Goal: Task Accomplishment & Management: Manage account settings

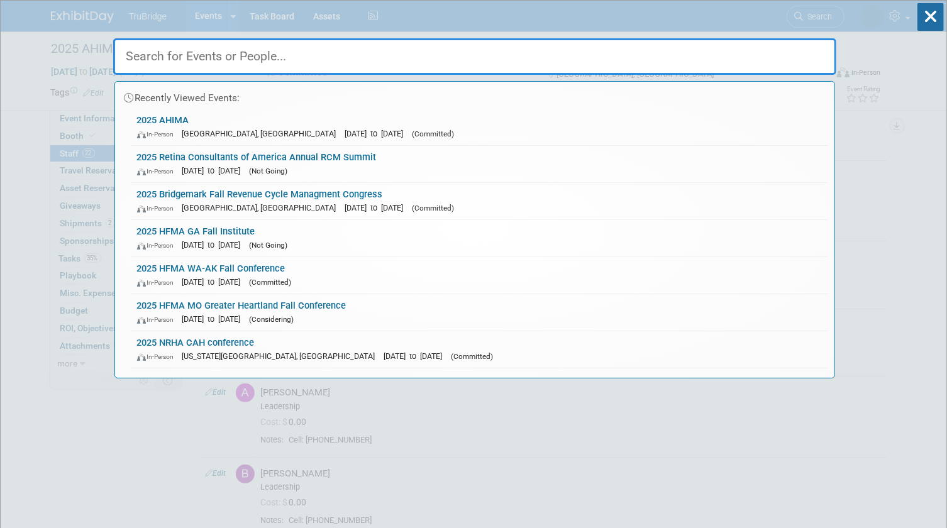
click at [813, 50] on input "text" at bounding box center [475, 56] width 724 height 36
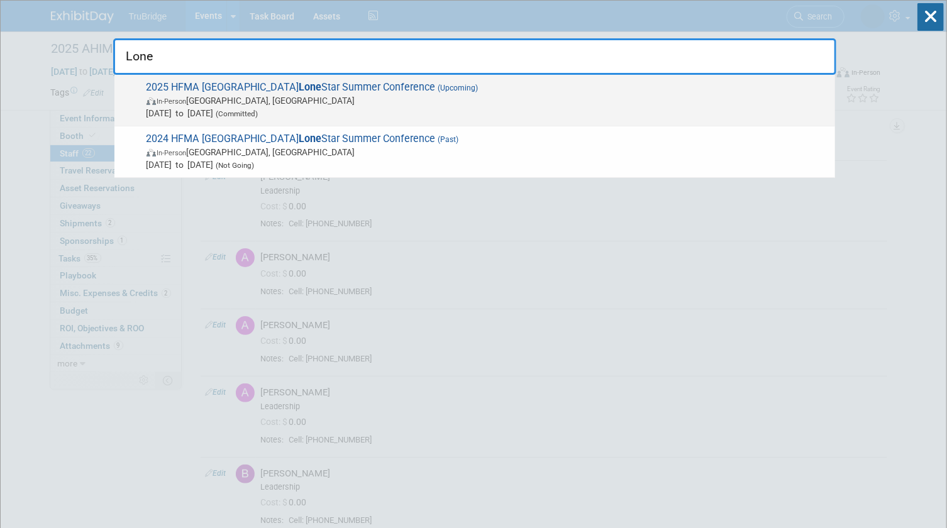
type input "Lone"
click at [318, 92] on span "2025 HFMA [GEOGRAPHIC_DATA] Lone Star Summer Conference (Upcoming) In-Person [G…" at bounding box center [486, 100] width 686 height 38
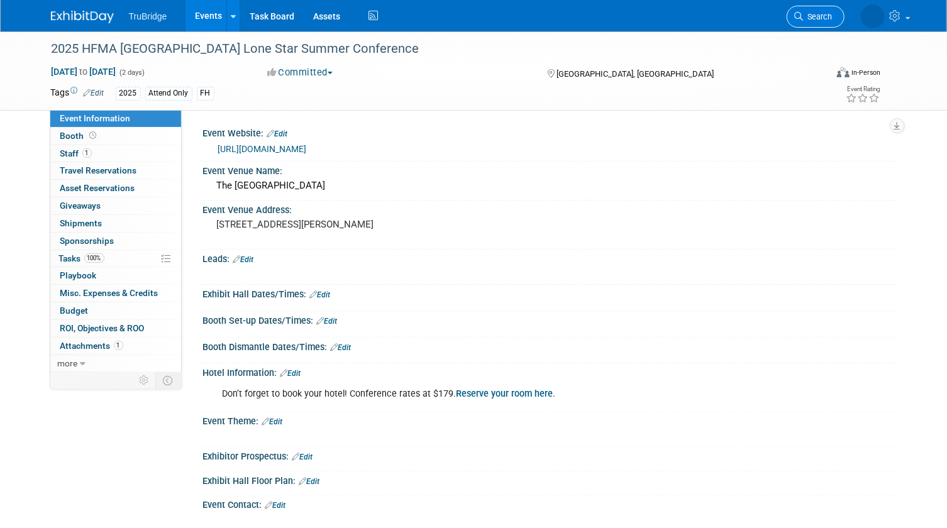
click at [818, 16] on span "Search" at bounding box center [818, 16] width 29 height 9
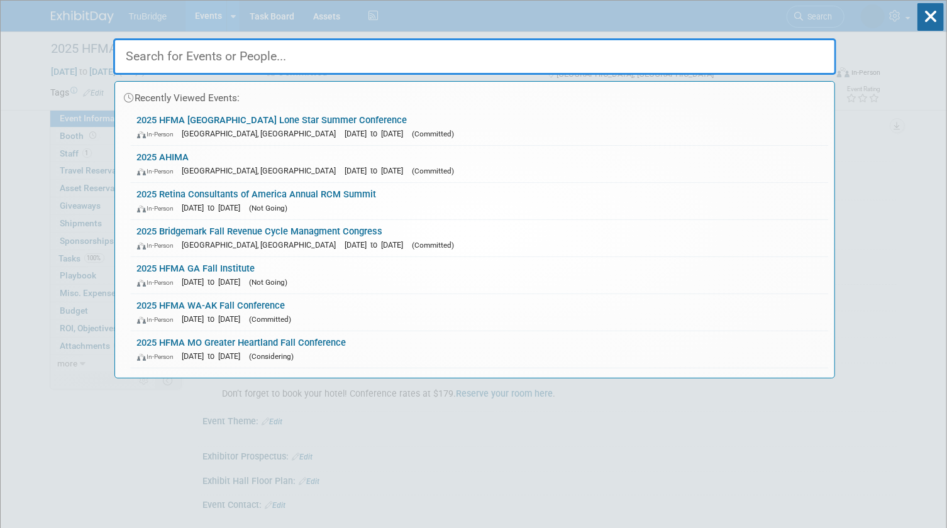
click at [807, 55] on input "text" at bounding box center [475, 56] width 724 height 36
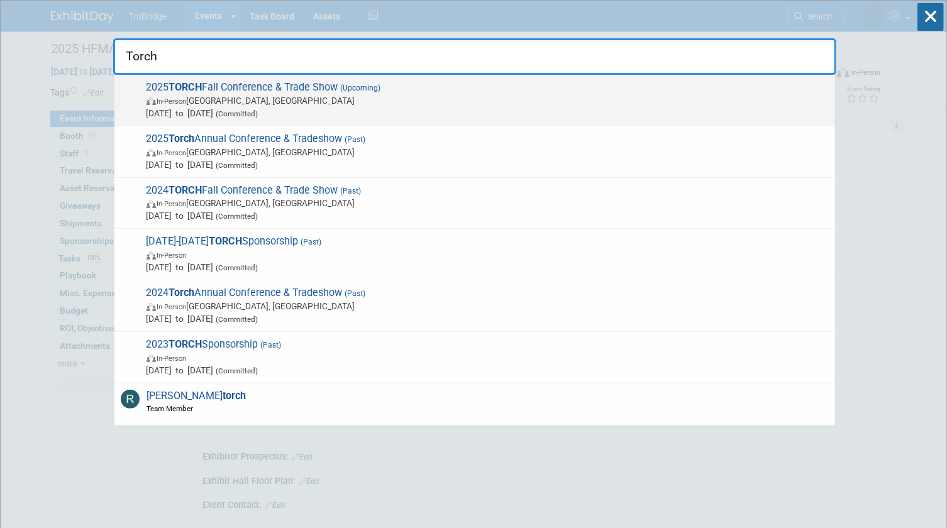
type input "Torch"
click at [314, 107] on span "Sep 8, 2025 to Sep 11, 2025 (Committed)" at bounding box center [488, 113] width 683 height 13
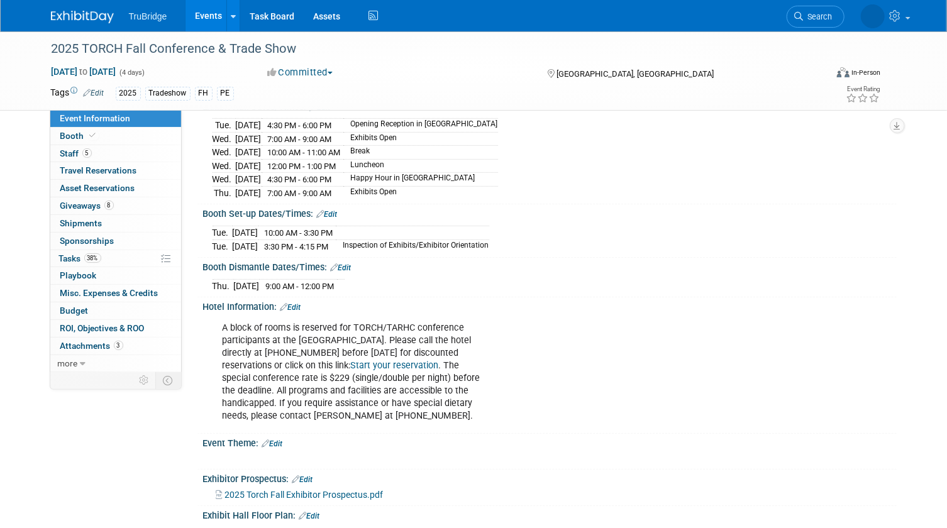
scroll to position [228, 0]
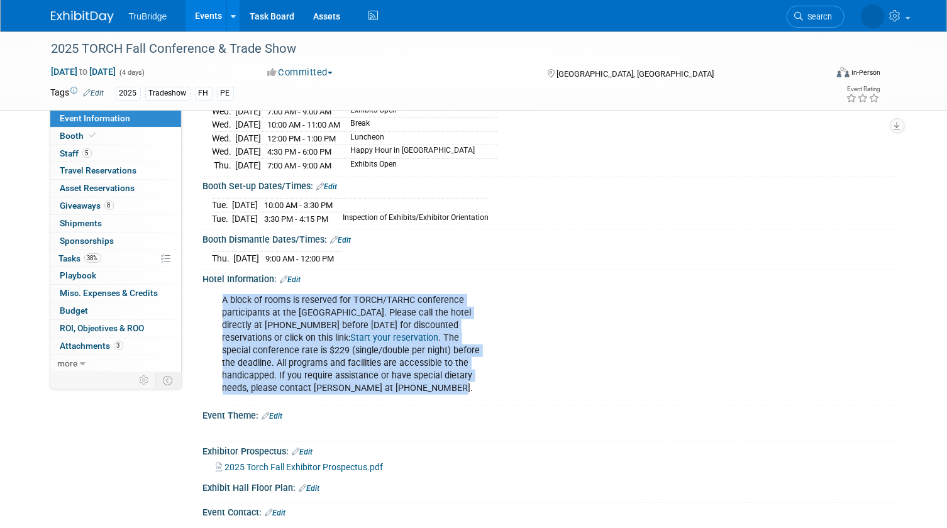
drag, startPoint x: 220, startPoint y: 303, endPoint x: 440, endPoint y: 390, distance: 237.3
click at [440, 390] on div "A block of rooms is reserved for TORCH/TARHC conference participants at the Hya…" at bounding box center [488, 345] width 549 height 114
drag, startPoint x: 440, startPoint y: 390, endPoint x: 397, endPoint y: 359, distance: 53.6
copy div "A block of rooms is reserved for TORCH/TARHC conference participants at the Hya…"
click at [111, 150] on link "5 Staff 5" at bounding box center [115, 153] width 131 height 17
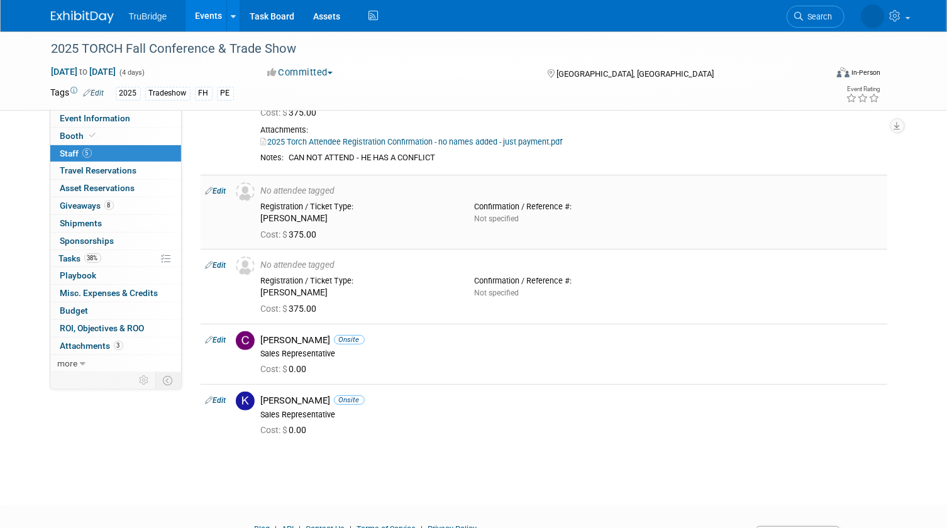
scroll to position [114, 0]
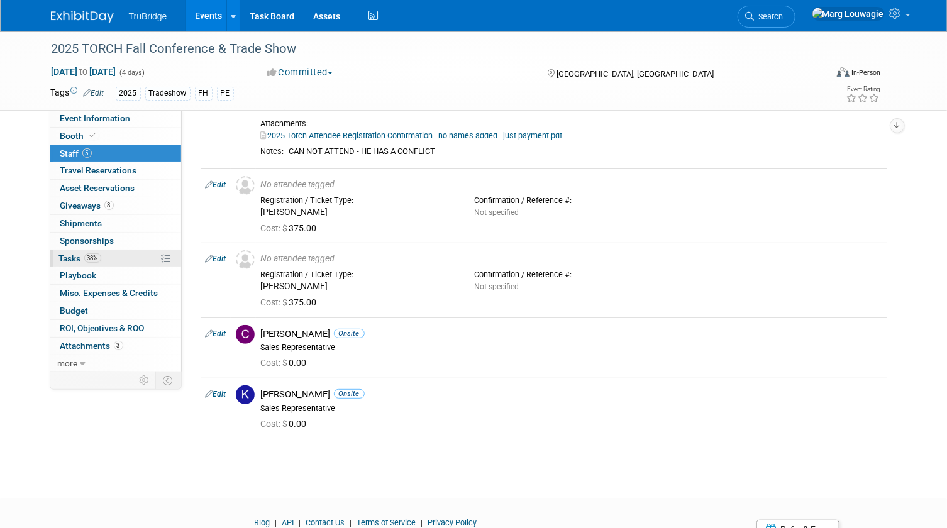
click at [71, 258] on span "Tasks 38%" at bounding box center [80, 259] width 42 height 10
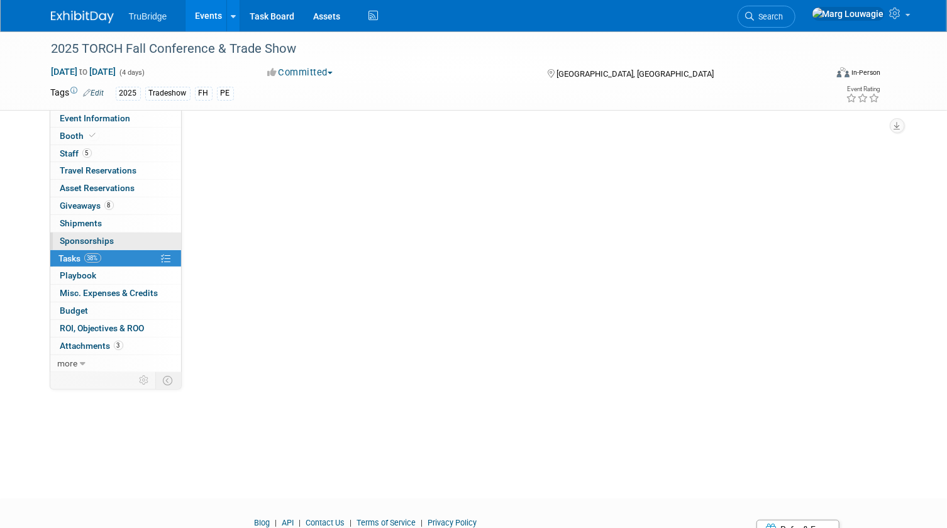
scroll to position [0, 0]
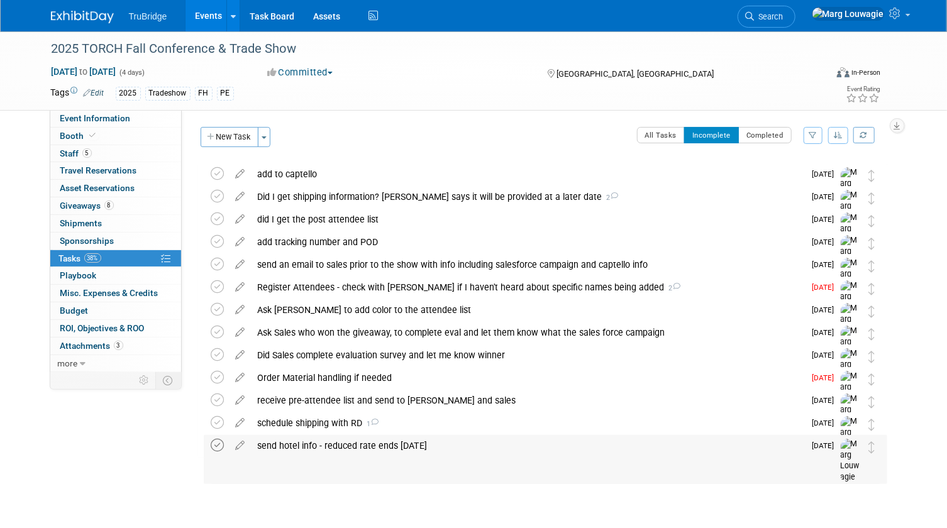
click at [220, 445] on icon at bounding box center [217, 445] width 13 height 13
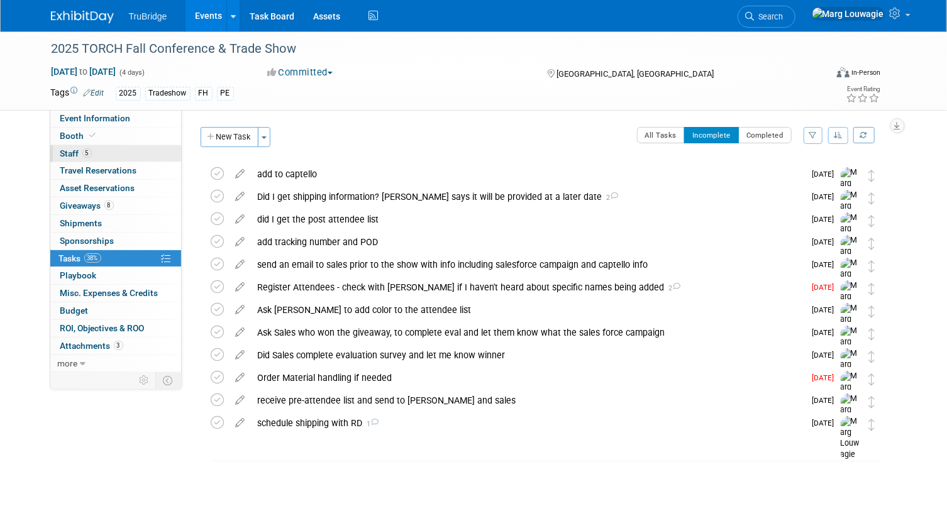
click at [126, 154] on link "5 Staff 5" at bounding box center [115, 153] width 131 height 17
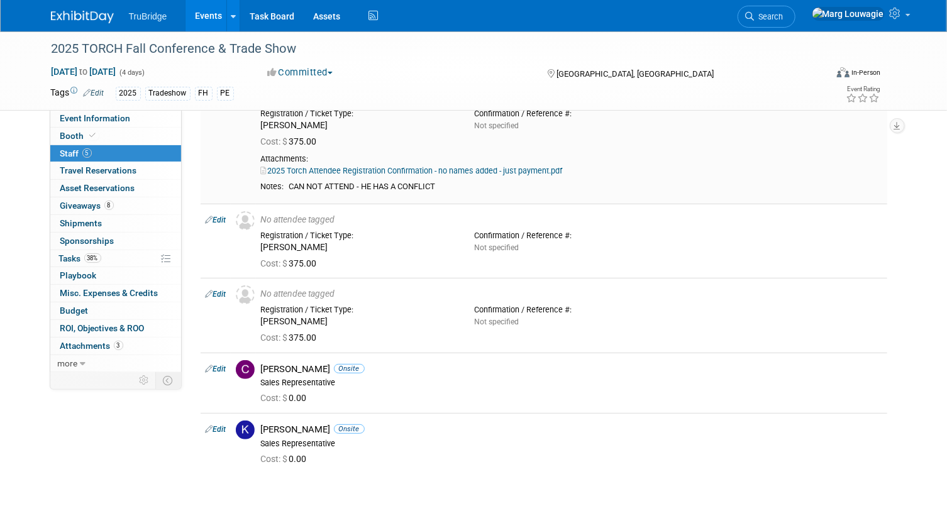
scroll to position [114, 0]
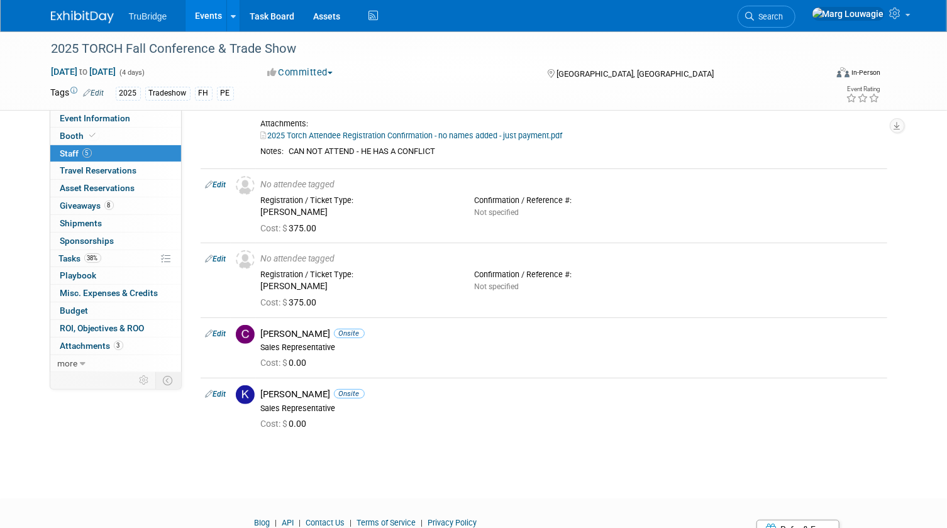
click at [784, 14] on span "Search" at bounding box center [769, 16] width 29 height 9
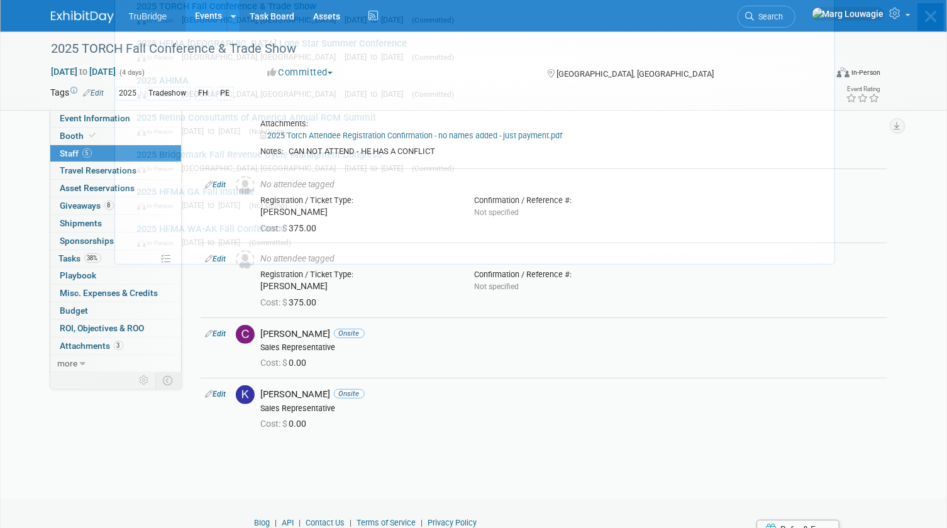
scroll to position [0, 0]
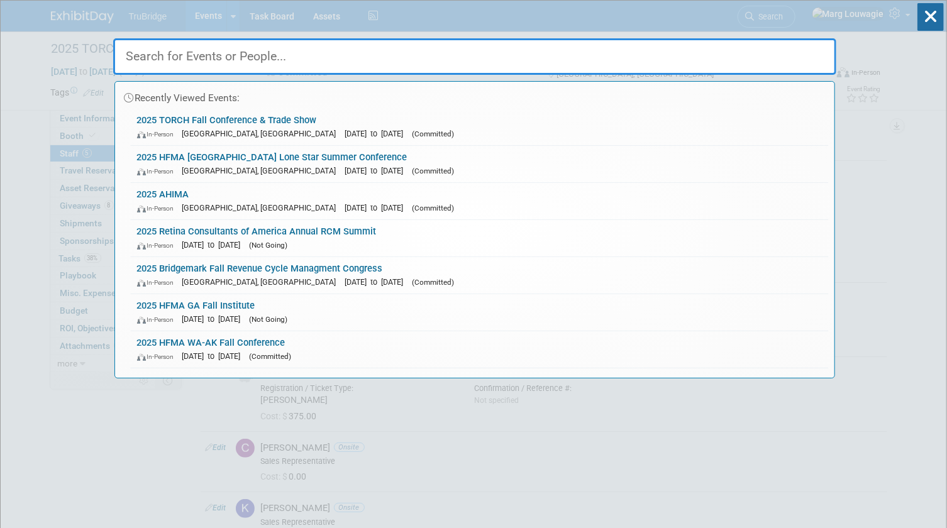
click at [806, 50] on input "text" at bounding box center [475, 56] width 724 height 36
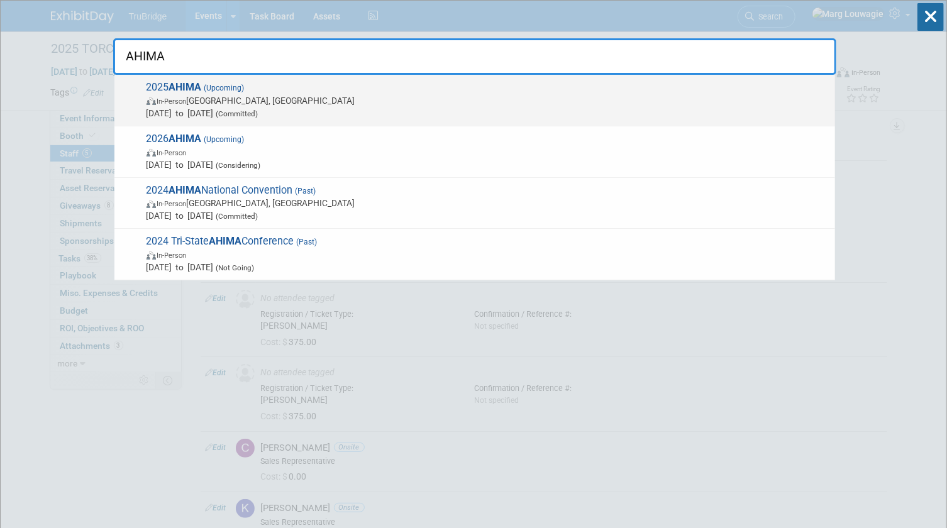
type input "AHIMA"
click at [231, 107] on span "Oct 12, 2025 to Oct 14, 2025 (Committed)" at bounding box center [488, 113] width 683 height 13
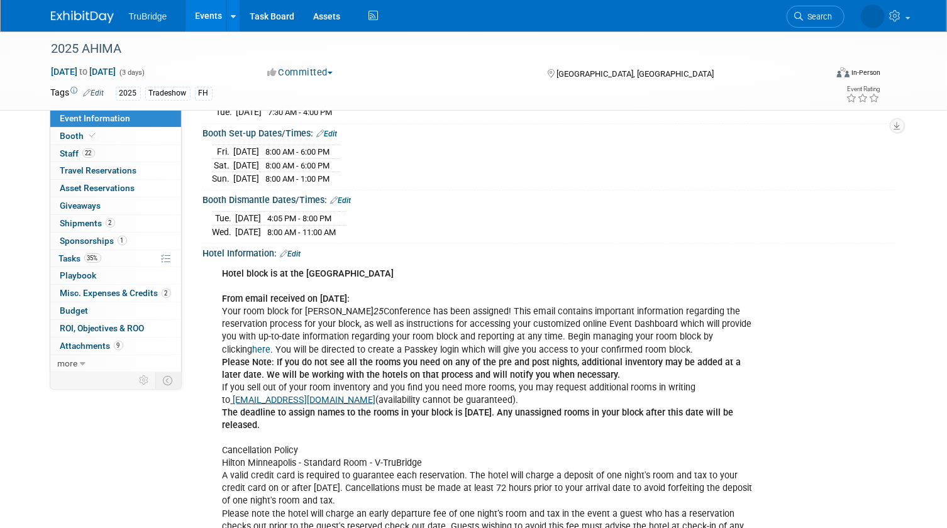
scroll to position [400, 0]
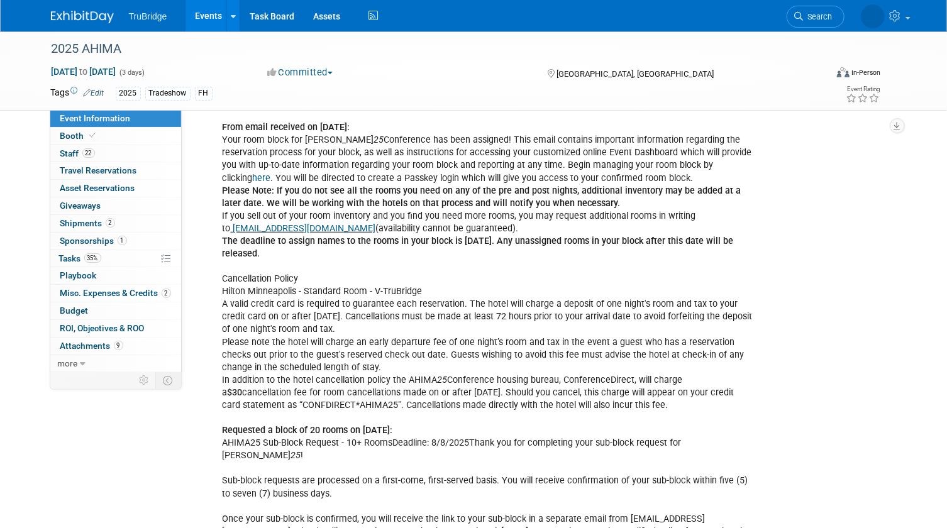
click at [271, 173] on link "here" at bounding box center [262, 178] width 18 height 11
click at [258, 18] on link "Task Board" at bounding box center [272, 15] width 64 height 31
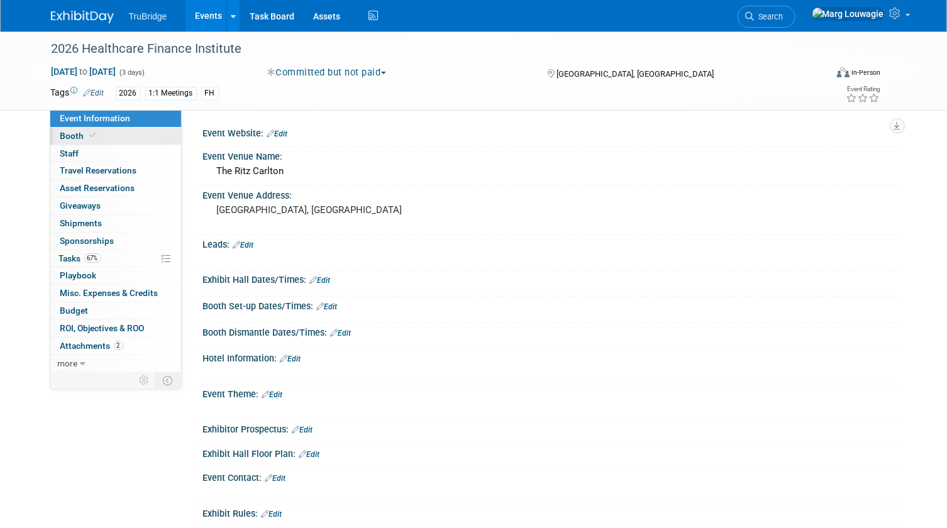
click at [129, 135] on link "Booth" at bounding box center [115, 136] width 131 height 17
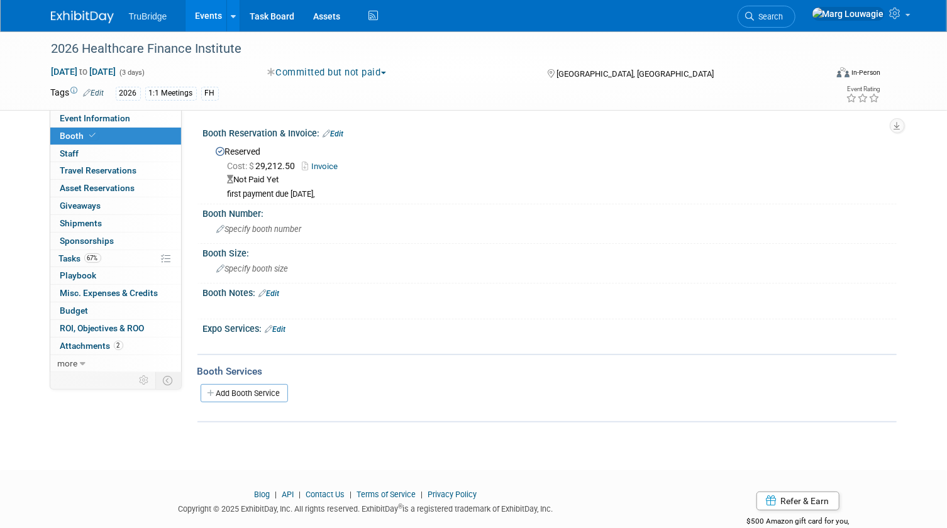
click at [319, 164] on link "Invoice" at bounding box center [324, 166] width 42 height 9
click at [340, 132] on link "Edit" at bounding box center [333, 134] width 21 height 9
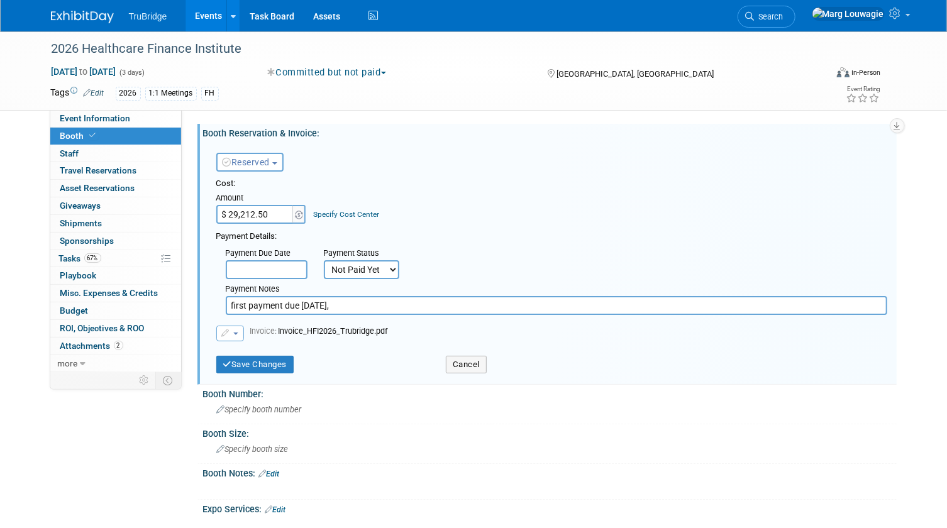
drag, startPoint x: 248, startPoint y: 303, endPoint x: 262, endPoint y: 301, distance: 14.6
click at [249, 303] on input "first payment due Nov 1st," at bounding box center [557, 305] width 662 height 19
click at [262, 301] on input "first payment due Nov 1st," at bounding box center [557, 305] width 662 height 19
click at [335, 305] on input "payment due Nov 1st," at bounding box center [557, 305] width 662 height 19
type input "payment due Nov 1st, - sent to accuimage on 8.11"
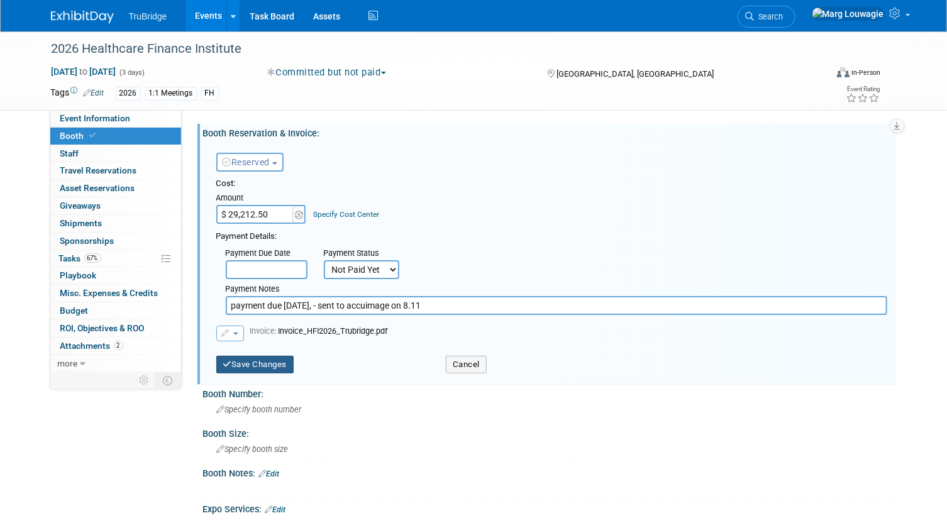
click at [263, 361] on button "Save Changes" at bounding box center [255, 365] width 78 height 18
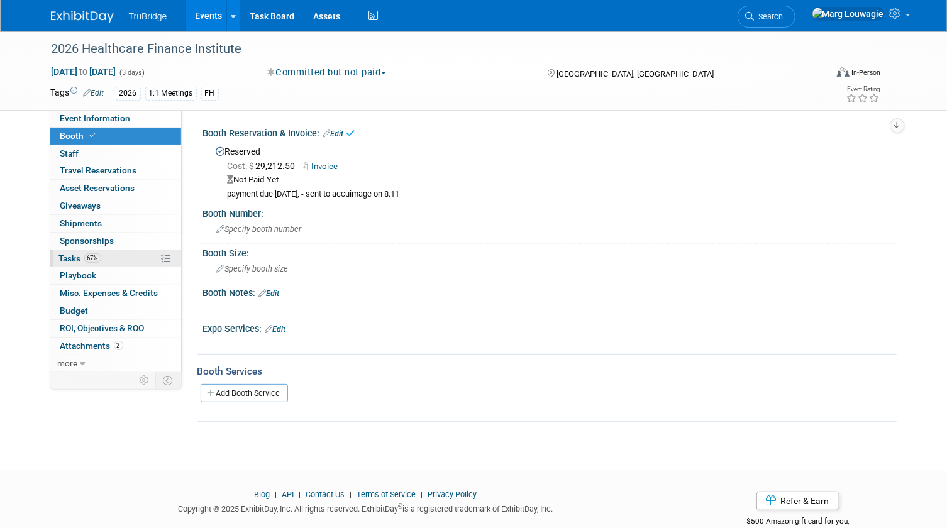
click at [118, 258] on link "67% Tasks 67%" at bounding box center [115, 258] width 131 height 17
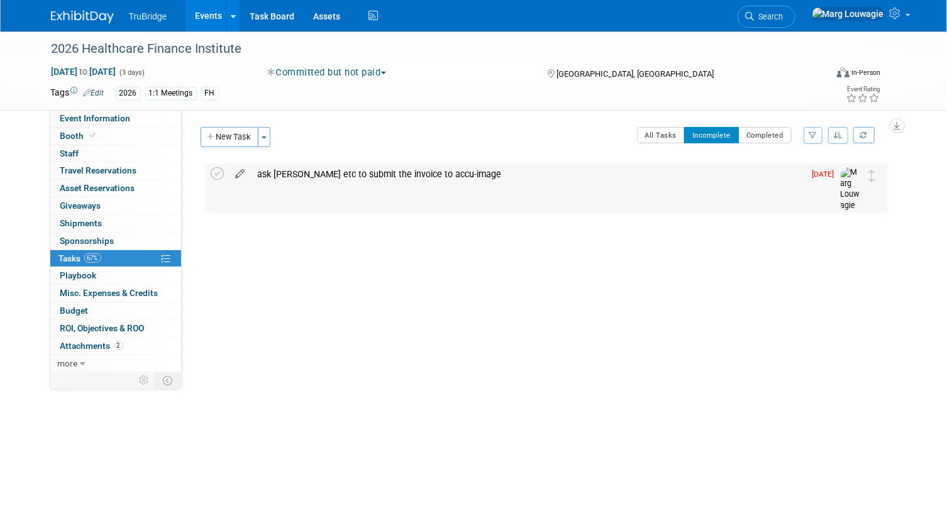
click at [243, 174] on icon at bounding box center [241, 172] width 22 height 16
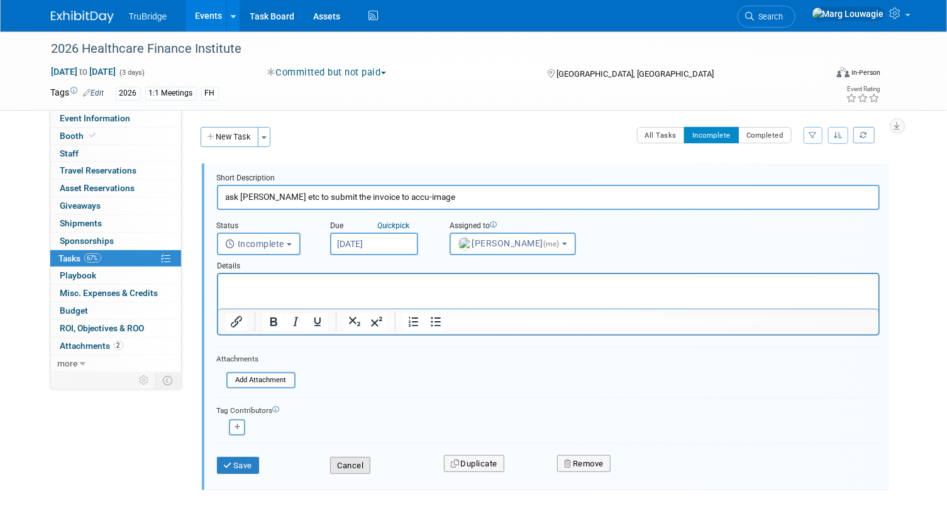
click at [350, 459] on button "Cancel" at bounding box center [350, 466] width 40 height 18
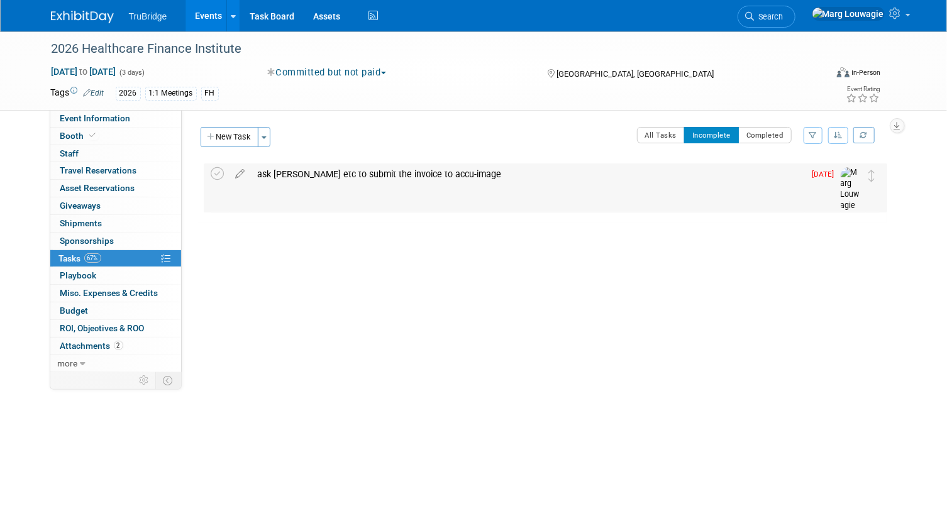
click at [302, 172] on div "ask Brinlee etc to submit the invoice to accu-image" at bounding box center [529, 174] width 554 height 21
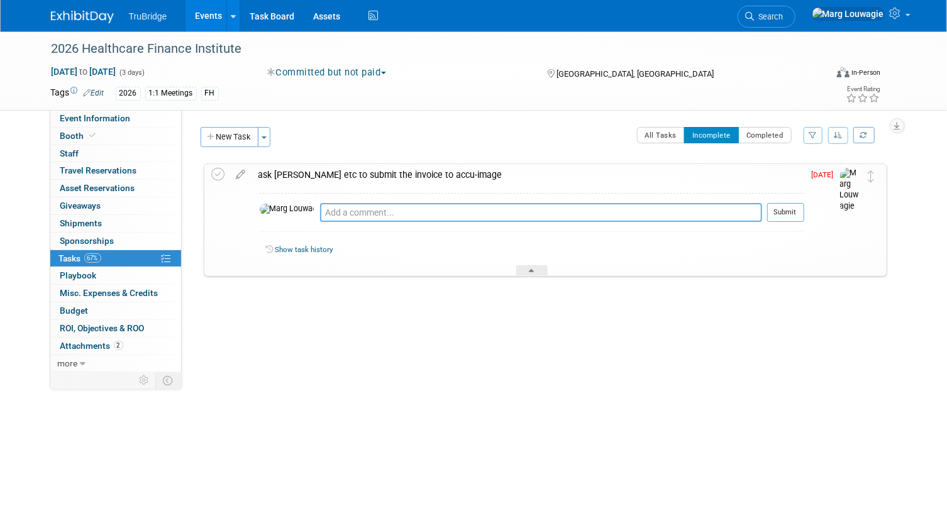
click at [361, 211] on textarea at bounding box center [541, 212] width 442 height 19
type textarea "I submitted it on 8.11.25"
click at [790, 214] on button "Submit" at bounding box center [786, 212] width 37 height 19
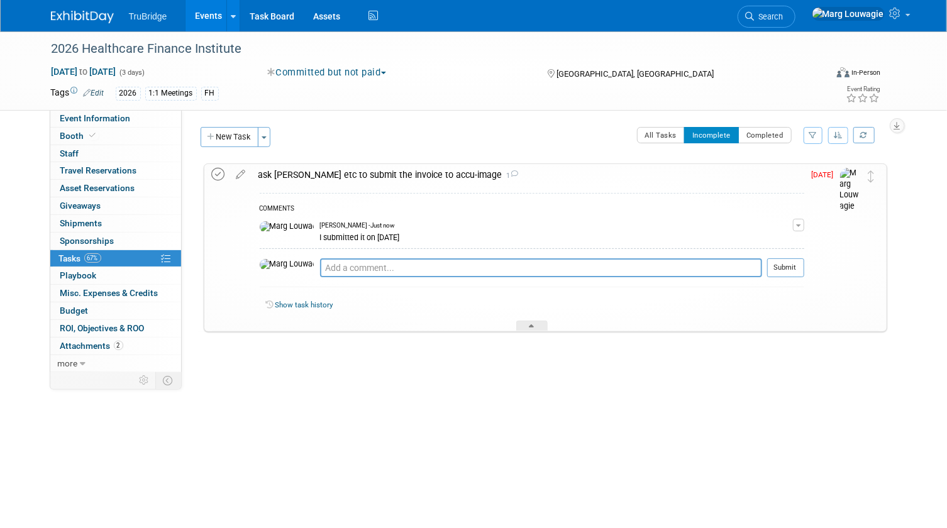
click at [218, 176] on icon at bounding box center [218, 174] width 13 height 13
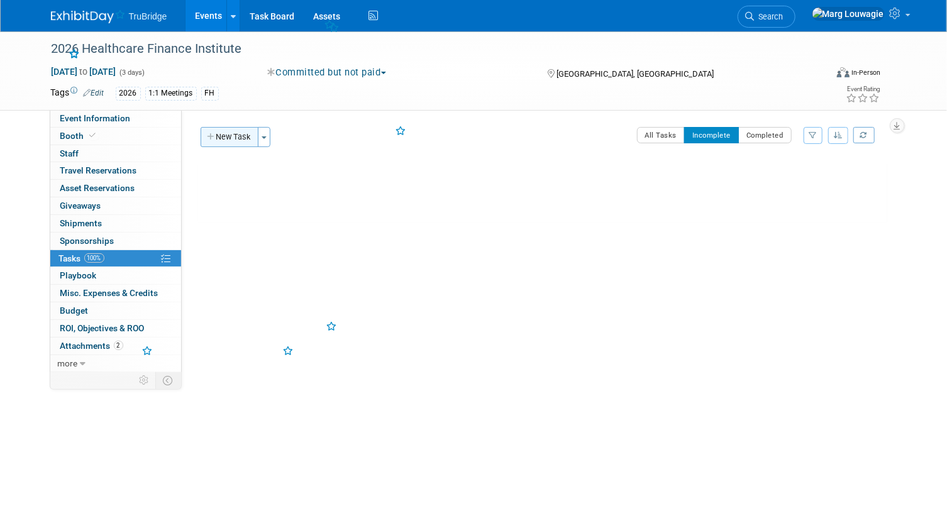
click at [216, 136] on button "New Task" at bounding box center [230, 137] width 58 height 20
select select "7"
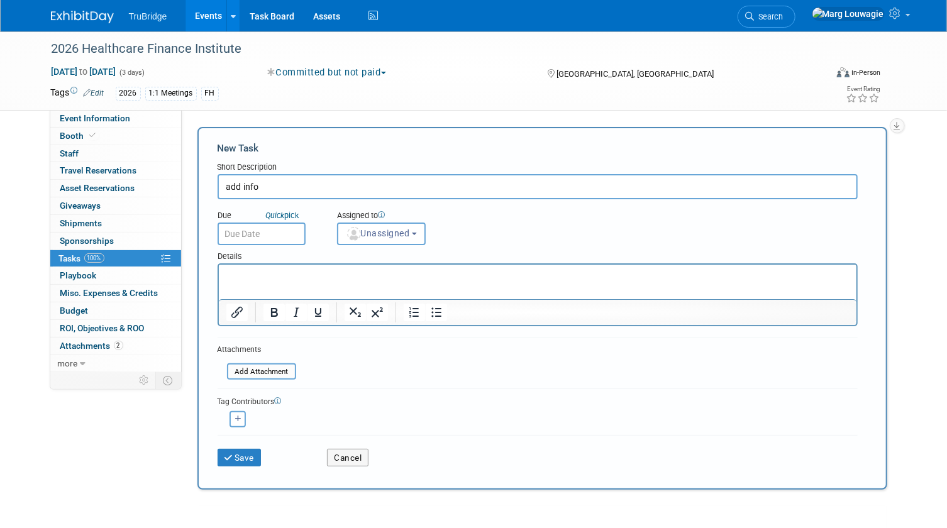
type input "add info"
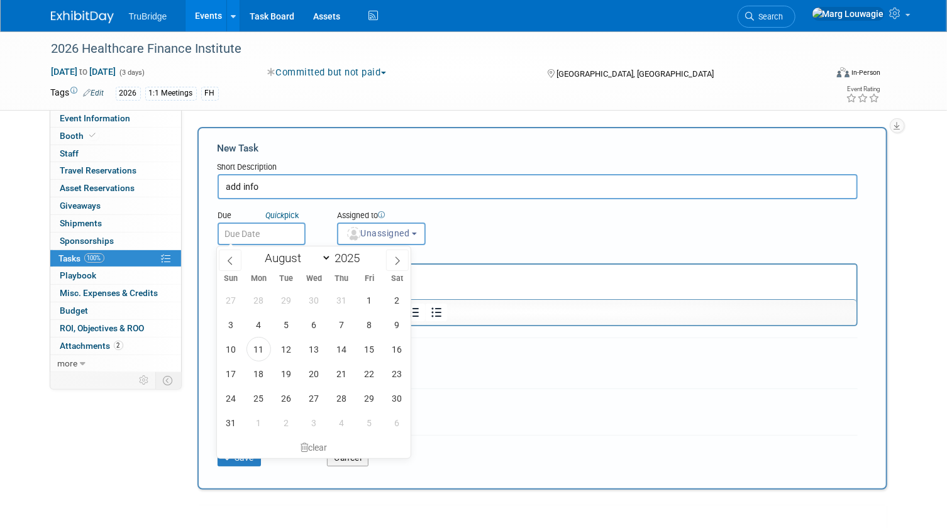
click at [291, 233] on input "text" at bounding box center [262, 234] width 88 height 23
click at [400, 259] on icon at bounding box center [397, 261] width 9 height 9
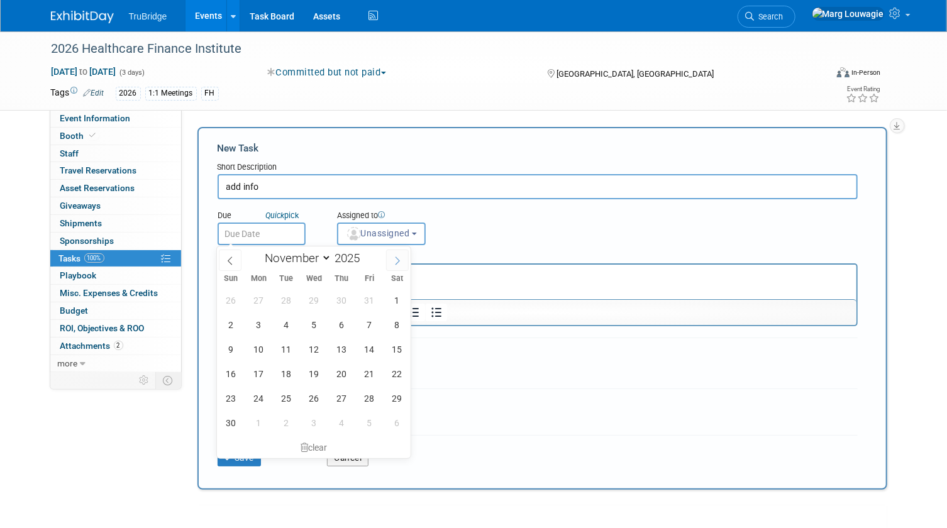
select select "11"
click at [400, 259] on icon at bounding box center [397, 261] width 9 height 9
type input "2026"
select select "0"
click at [261, 323] on span "5" at bounding box center [259, 325] width 25 height 25
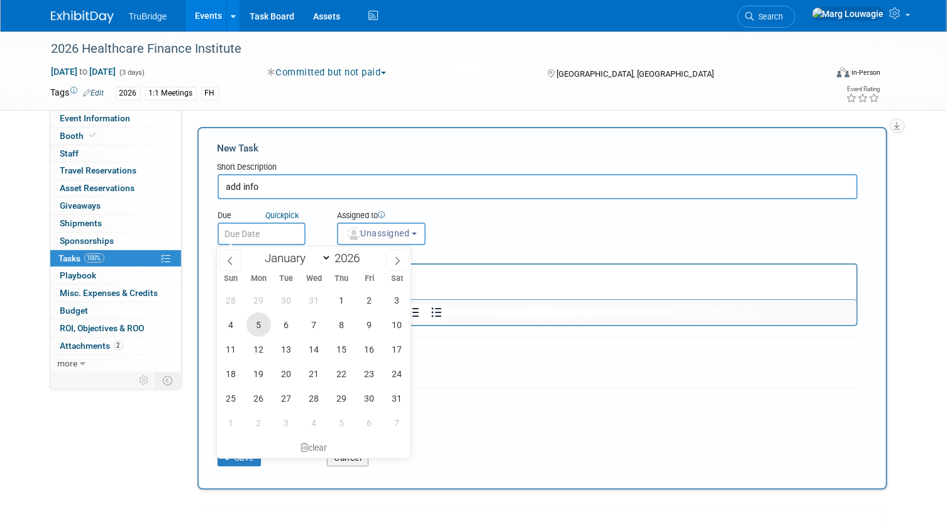
type input "Jan 5, 2026"
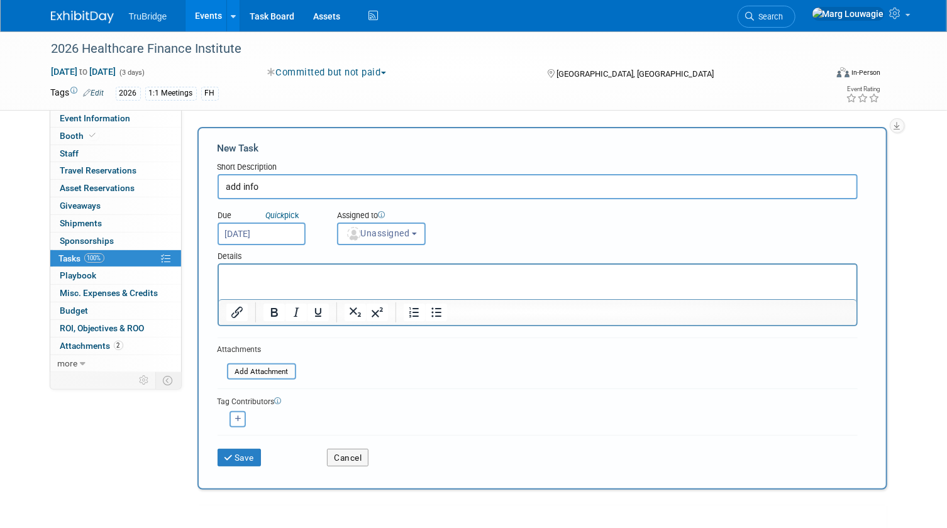
click at [261, 323] on div at bounding box center [538, 312] width 638 height 26
click at [236, 460] on button "Save" at bounding box center [240, 458] width 44 height 18
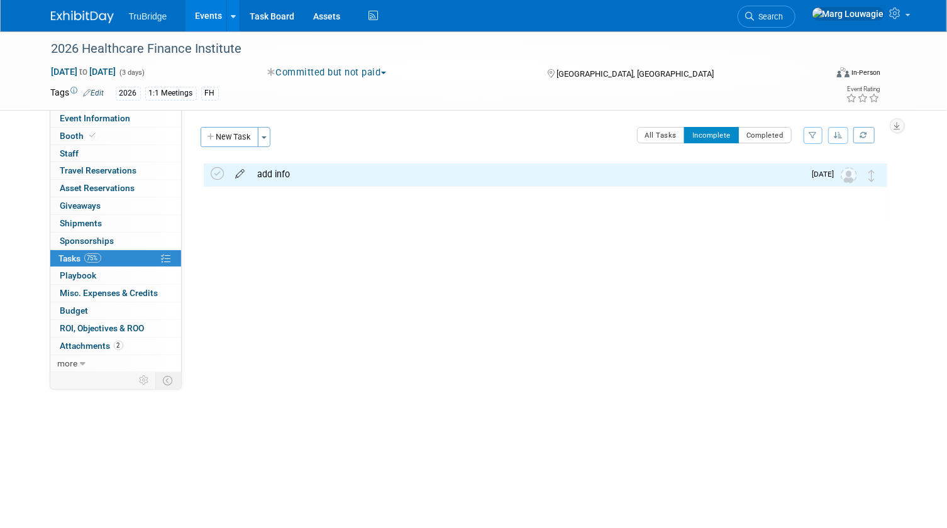
click at [242, 172] on icon at bounding box center [241, 172] width 22 height 16
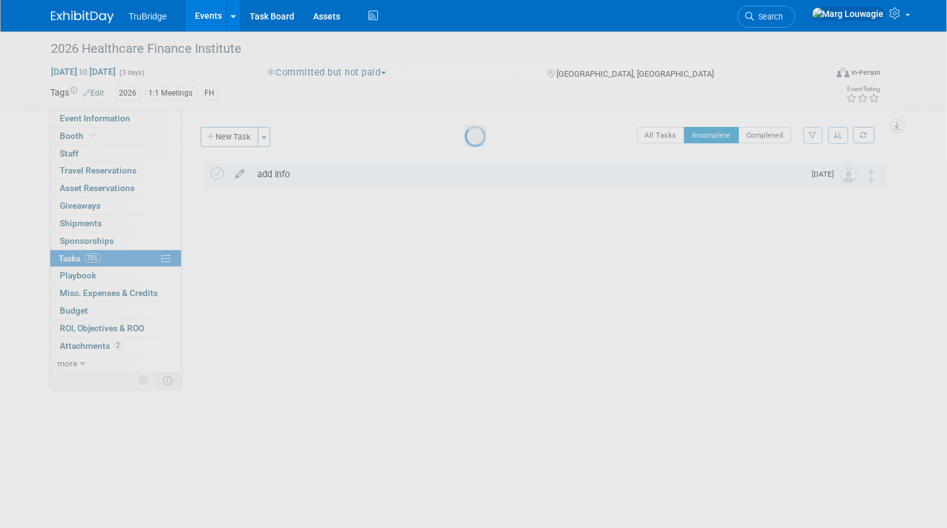
click at [465, 172] on div at bounding box center [474, 264] width 18 height 528
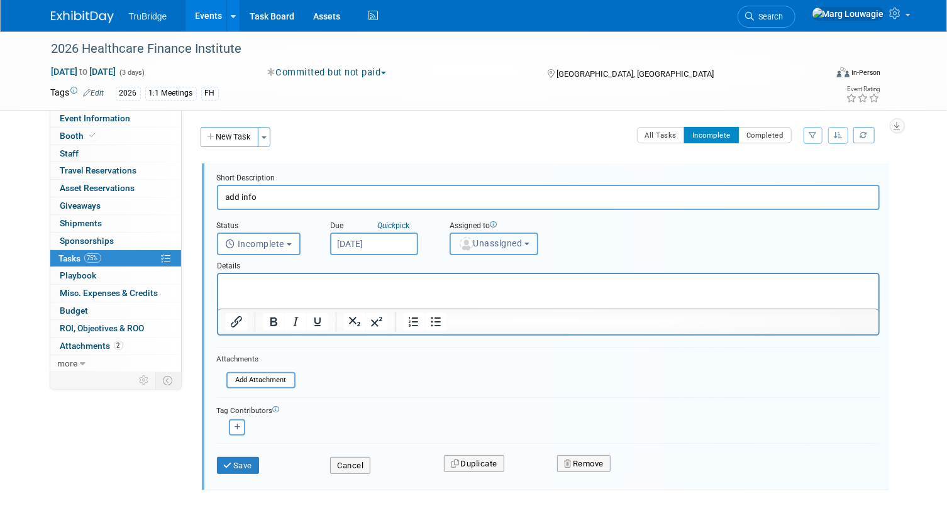
click at [506, 249] on button "Unassigned" at bounding box center [494, 244] width 89 height 23
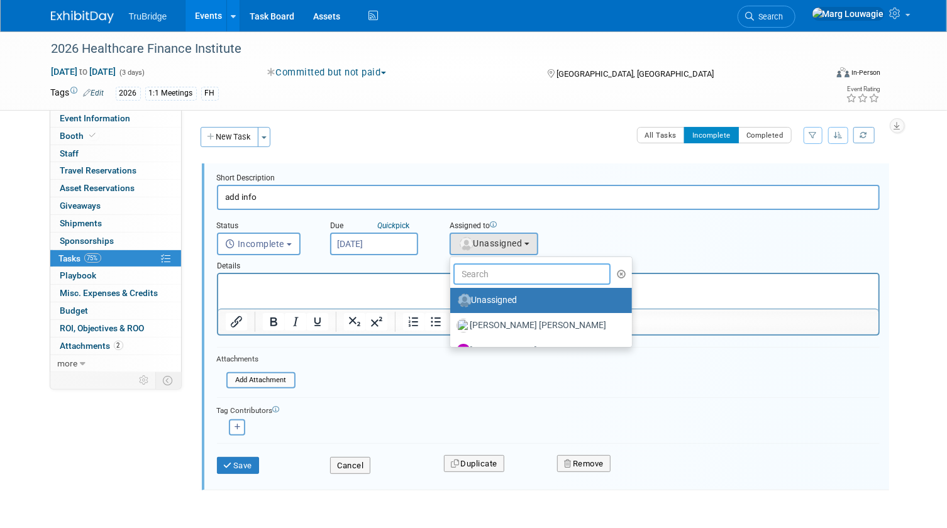
click at [511, 276] on input "text" at bounding box center [533, 274] width 158 height 21
type input "Marg"
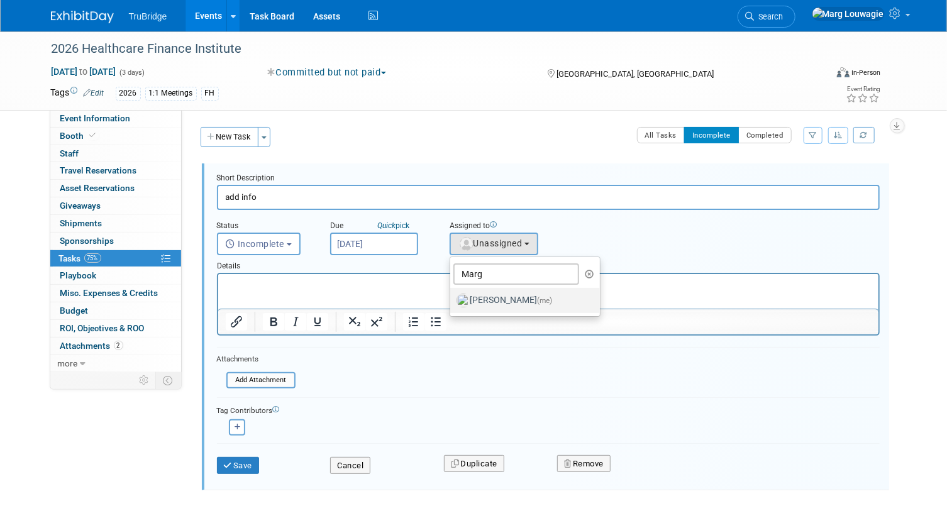
click at [516, 294] on label "Marg Louwagie (me)" at bounding box center [522, 301] width 131 height 20
click at [452, 295] on input "Marg Louwagie (me)" at bounding box center [448, 299] width 8 height 8
select select "0abee163-1570-438d-a0ea-e9129f2ffbd7"
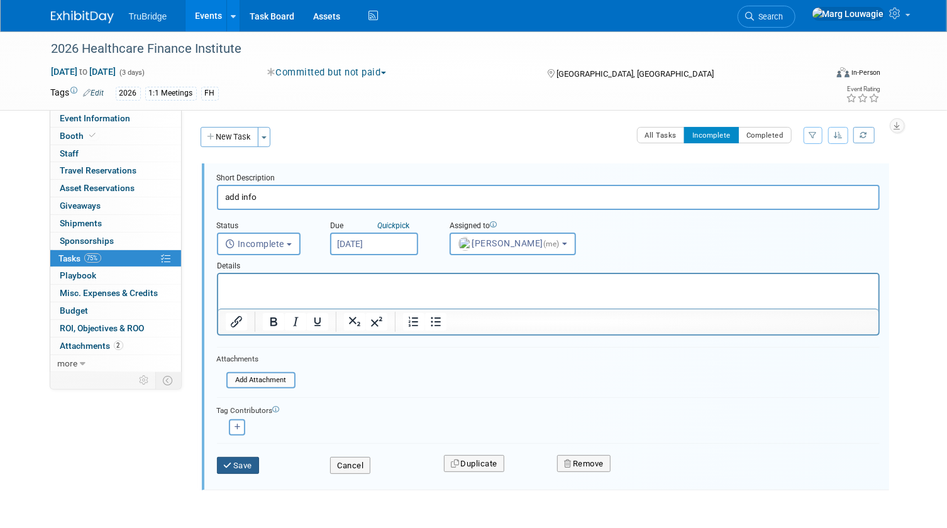
click at [225, 465] on icon "submit" at bounding box center [229, 466] width 10 height 8
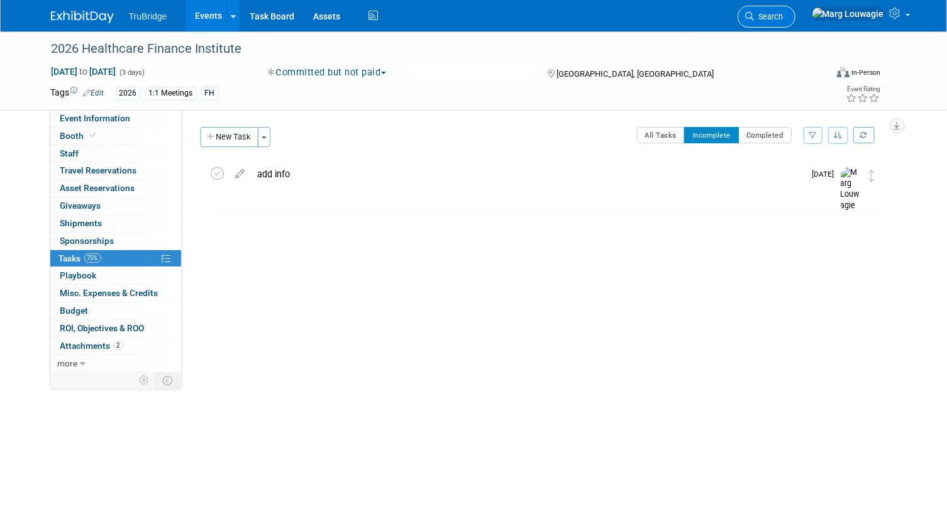
click at [784, 13] on span "Search" at bounding box center [769, 16] width 29 height 9
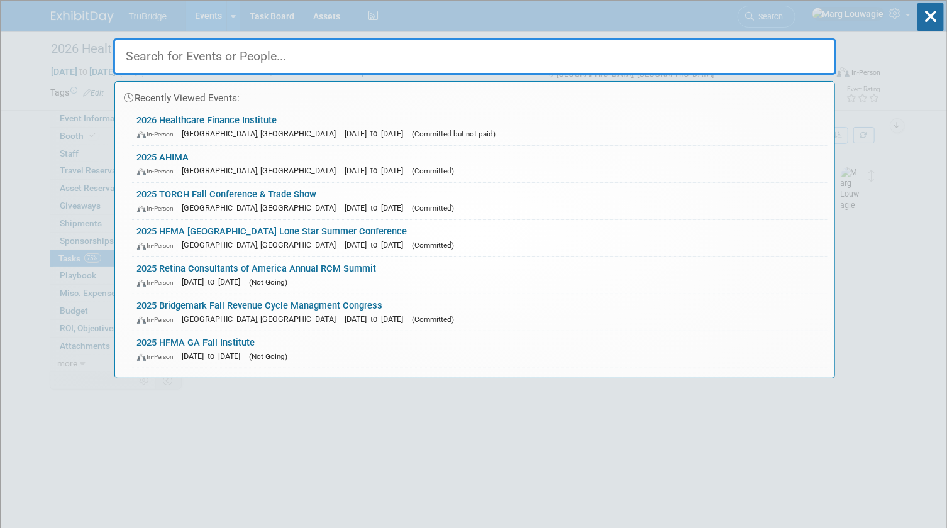
click at [786, 52] on input "text" at bounding box center [475, 56] width 724 height 36
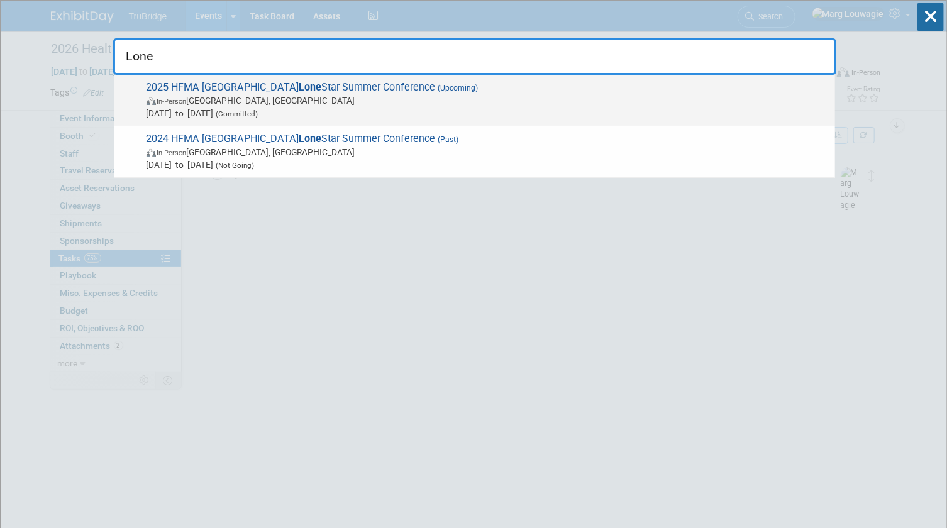
type input "Lone"
drag, startPoint x: 288, startPoint y: 104, endPoint x: 351, endPoint y: 101, distance: 63.7
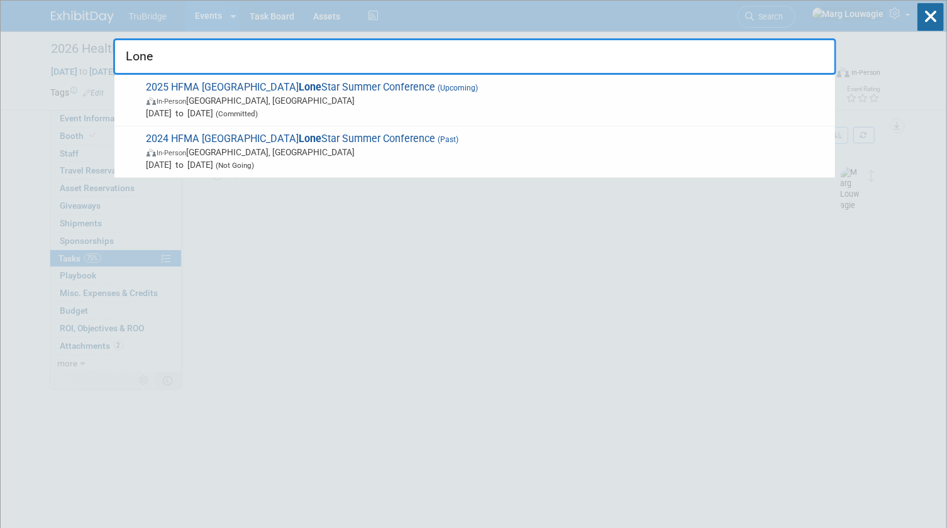
click at [288, 104] on span "In-Person Irving, TX" at bounding box center [488, 100] width 683 height 13
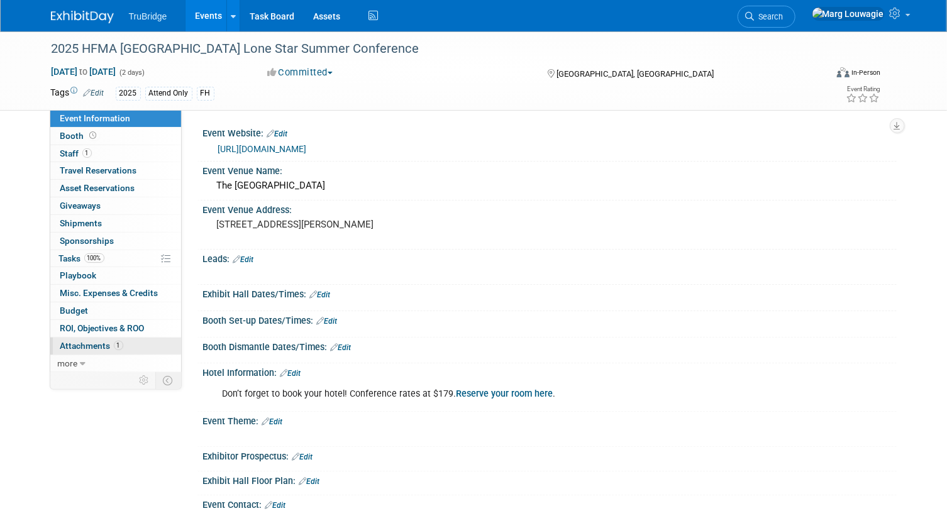
click at [78, 345] on span "Attachments 1" at bounding box center [91, 346] width 63 height 10
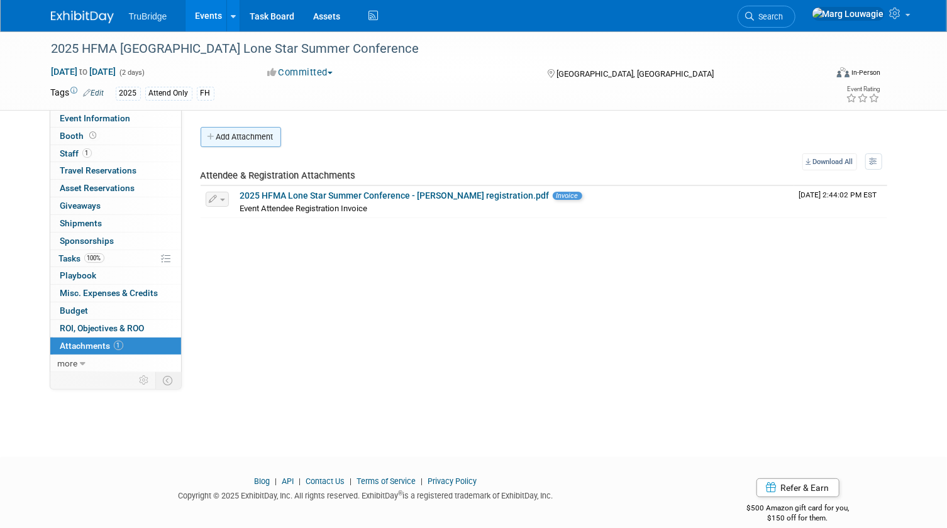
click at [254, 138] on button "Add Attachment" at bounding box center [241, 137] width 81 height 20
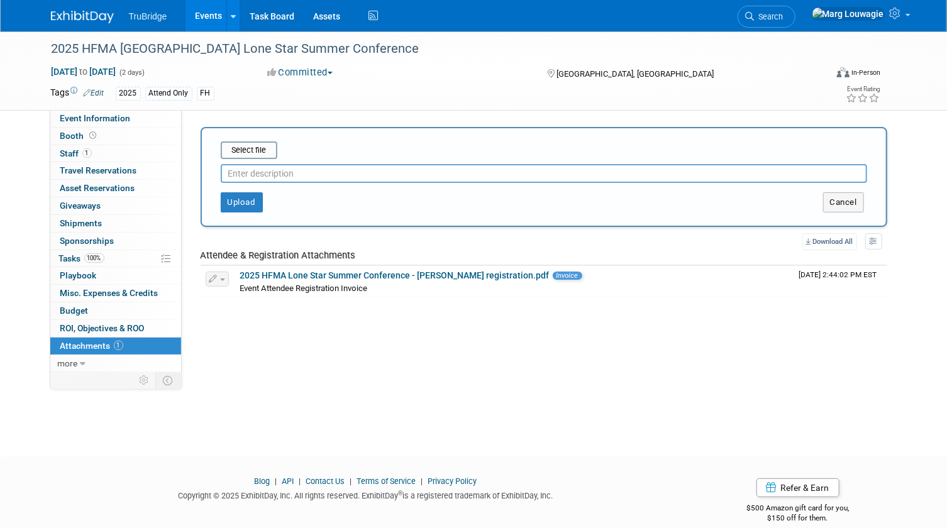
click at [280, 174] on input "text" at bounding box center [544, 173] width 647 height 19
type input "pre-attendee list - [DATE]"
click at [254, 145] on input "file" at bounding box center [201, 150] width 150 height 15
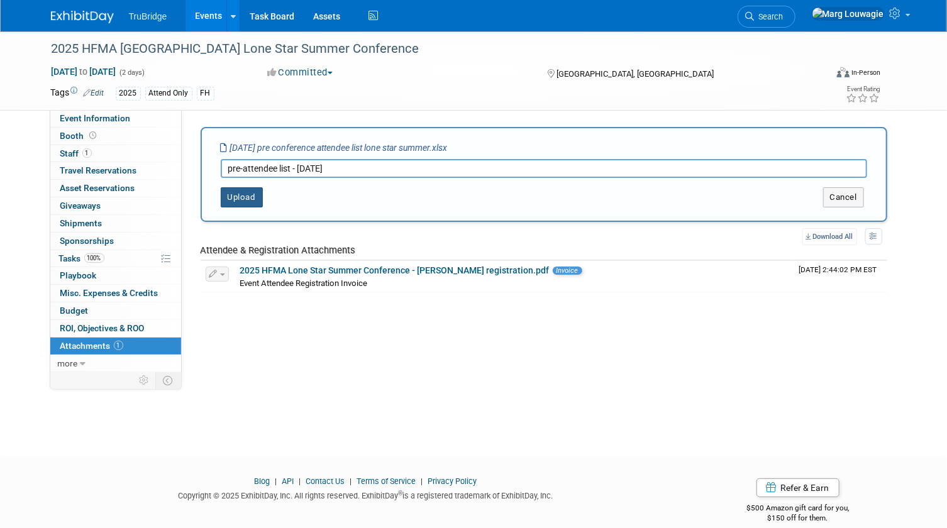
click at [231, 192] on button "Upload" at bounding box center [242, 197] width 42 height 20
